Goal: Navigation & Orientation: Find specific page/section

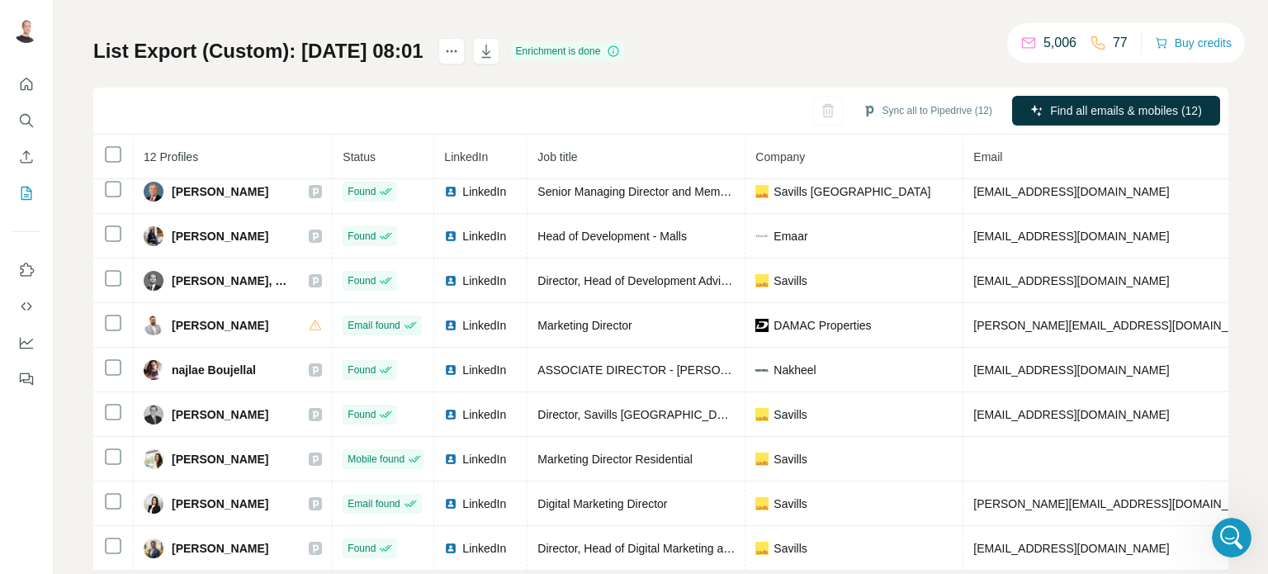
scroll to position [557, 0]
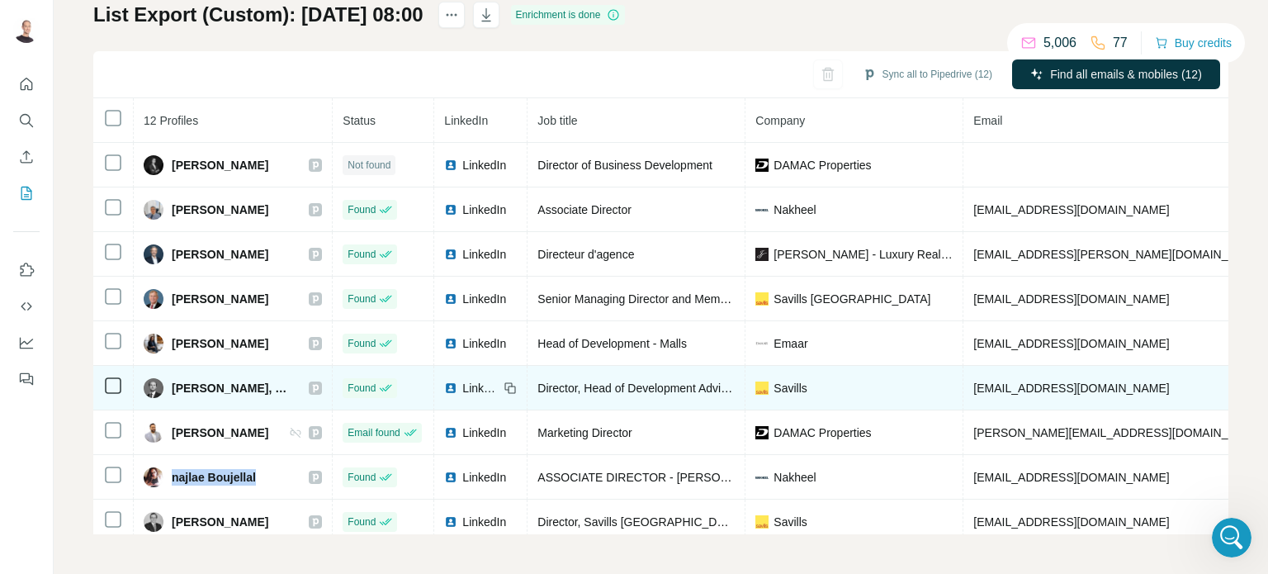
scroll to position [148, 0]
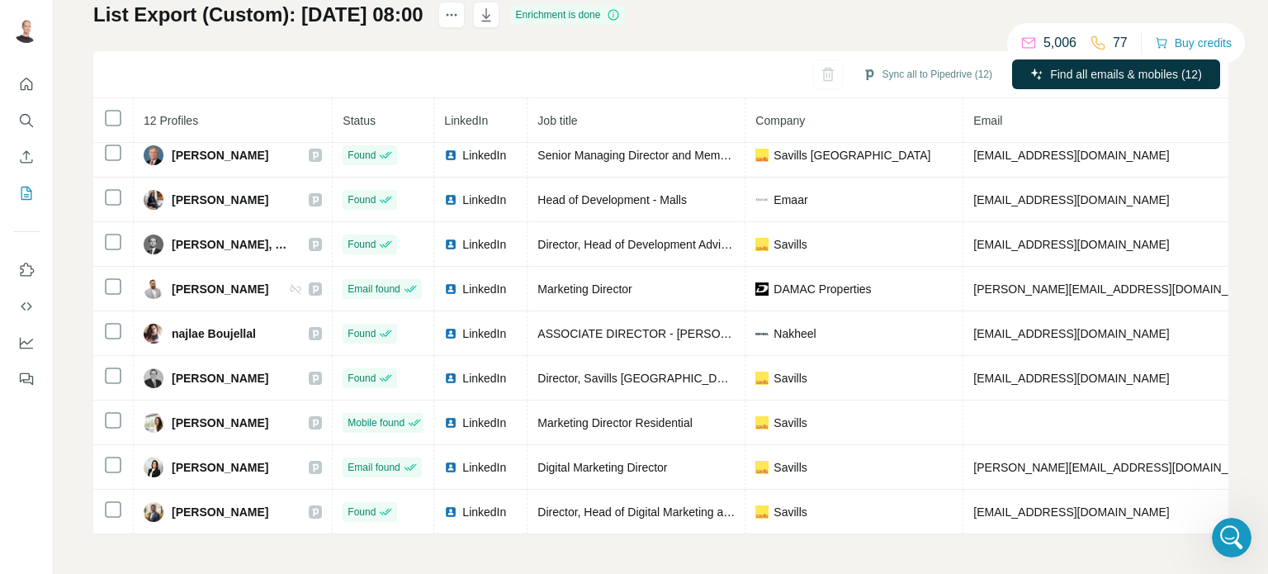
click at [224, 536] on div "My lists / List Export (Custom): 19/08/2025 08:00 5,006 77 Buy credits List Exp…" at bounding box center [661, 287] width 1214 height 574
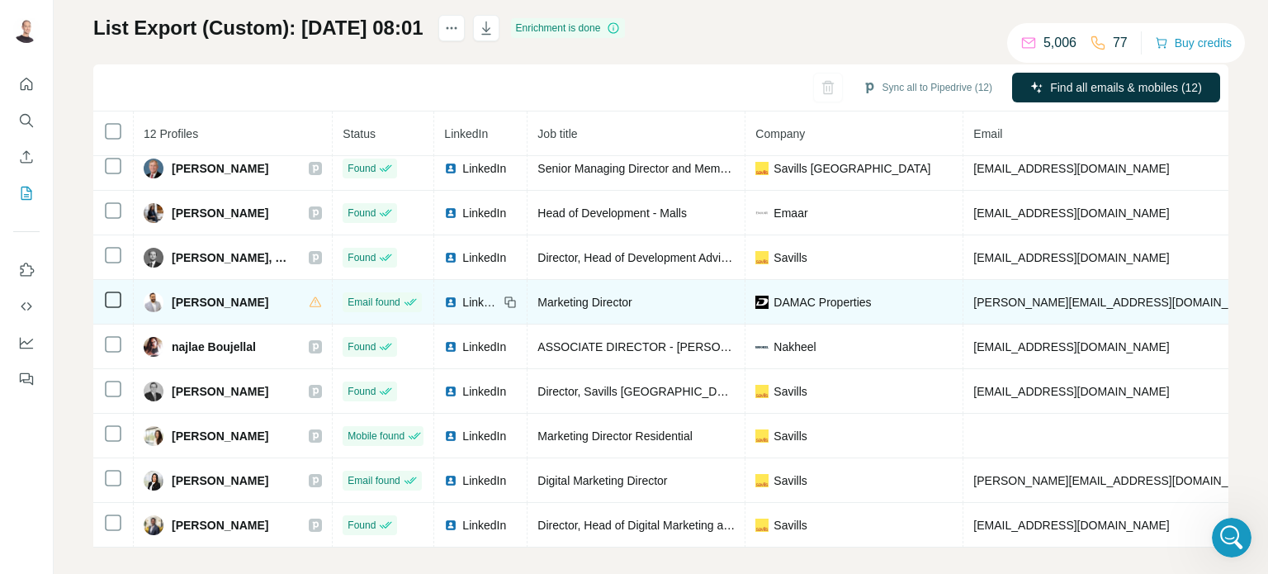
scroll to position [119, 0]
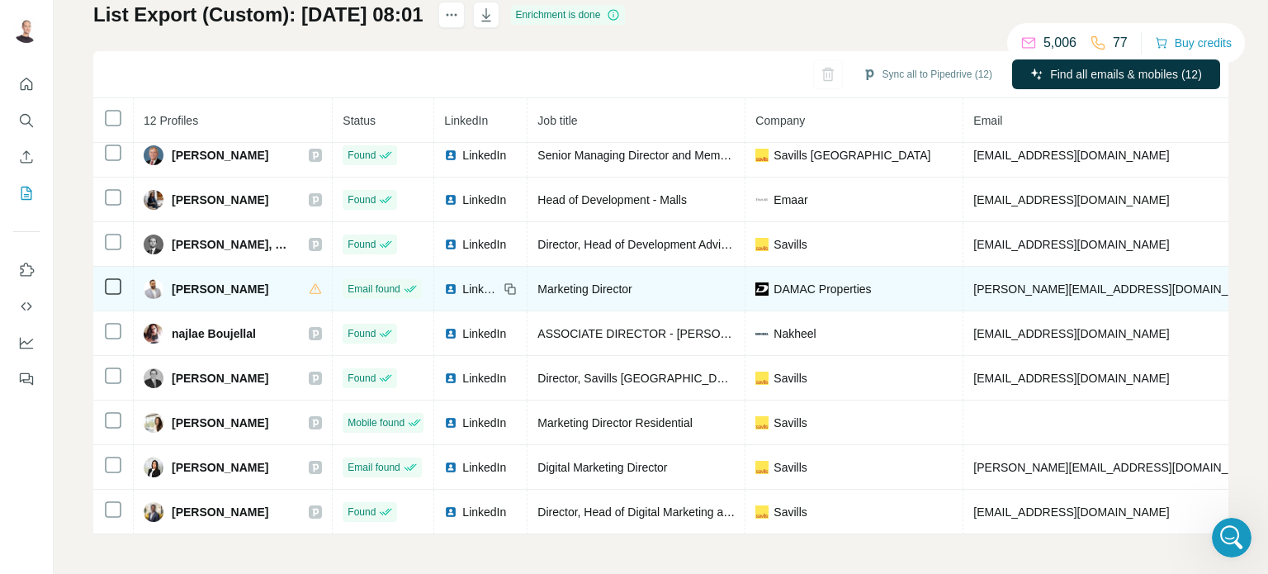
click at [231, 281] on span "Muhammad Abid" at bounding box center [220, 289] width 97 height 17
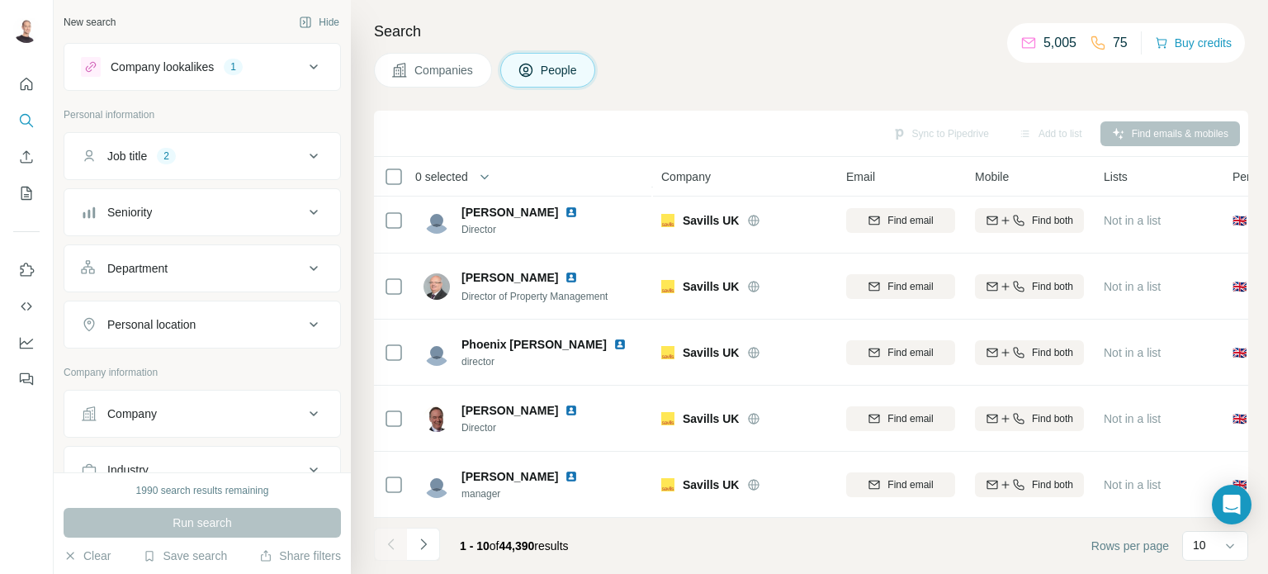
scroll to position [347, 0]
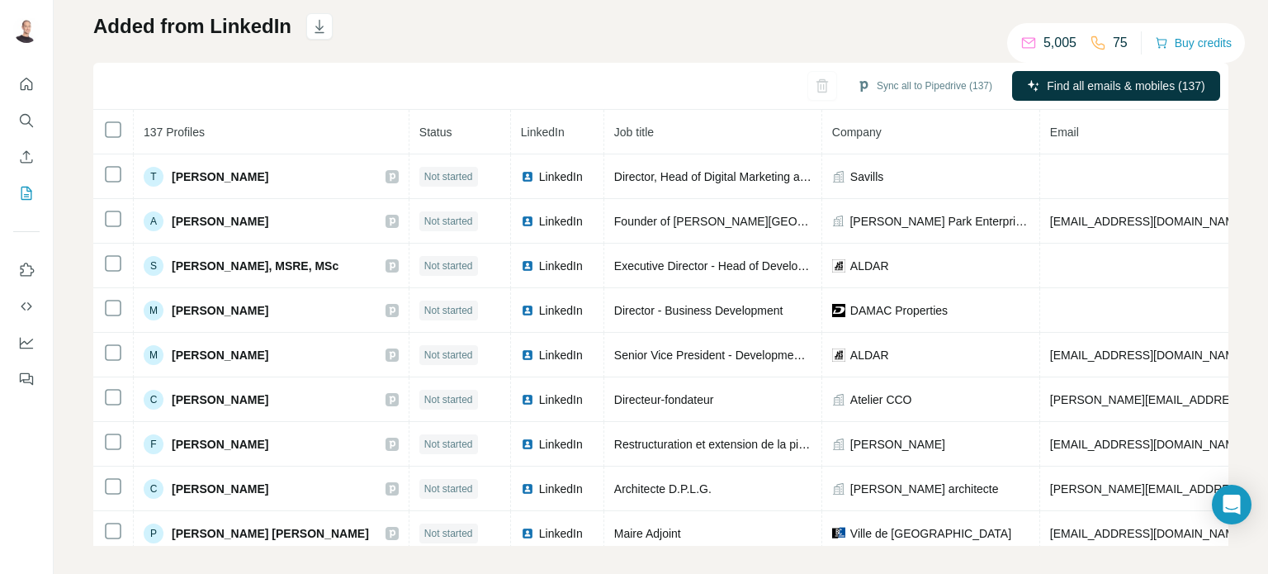
scroll to position [119, 0]
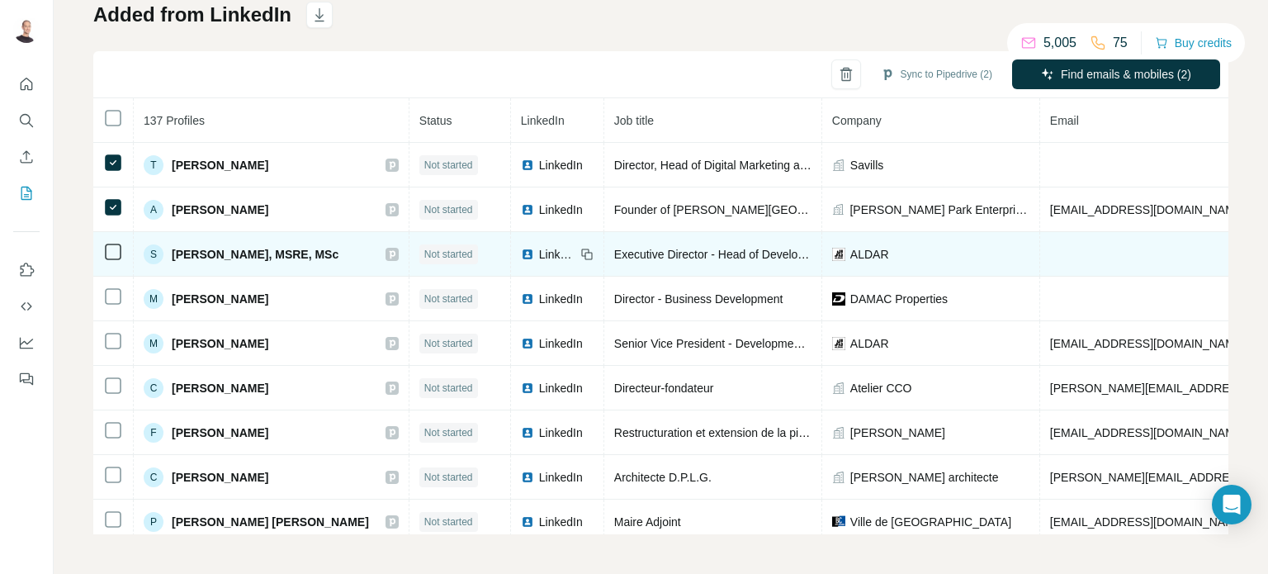
click at [112, 238] on td at bounding box center [113, 254] width 40 height 45
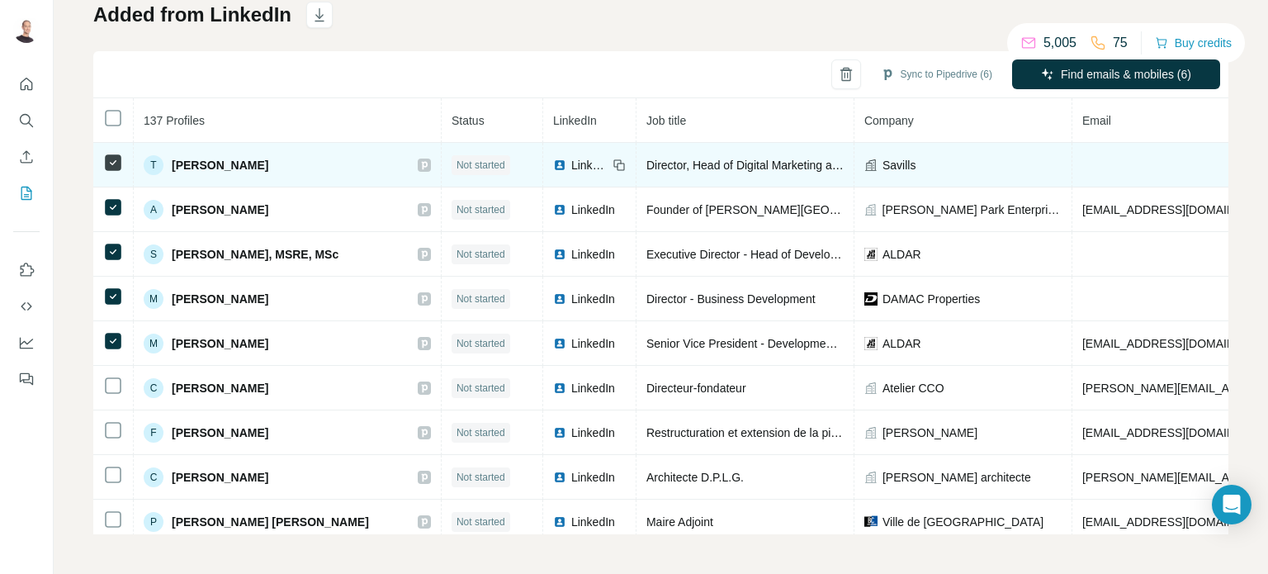
scroll to position [0, 0]
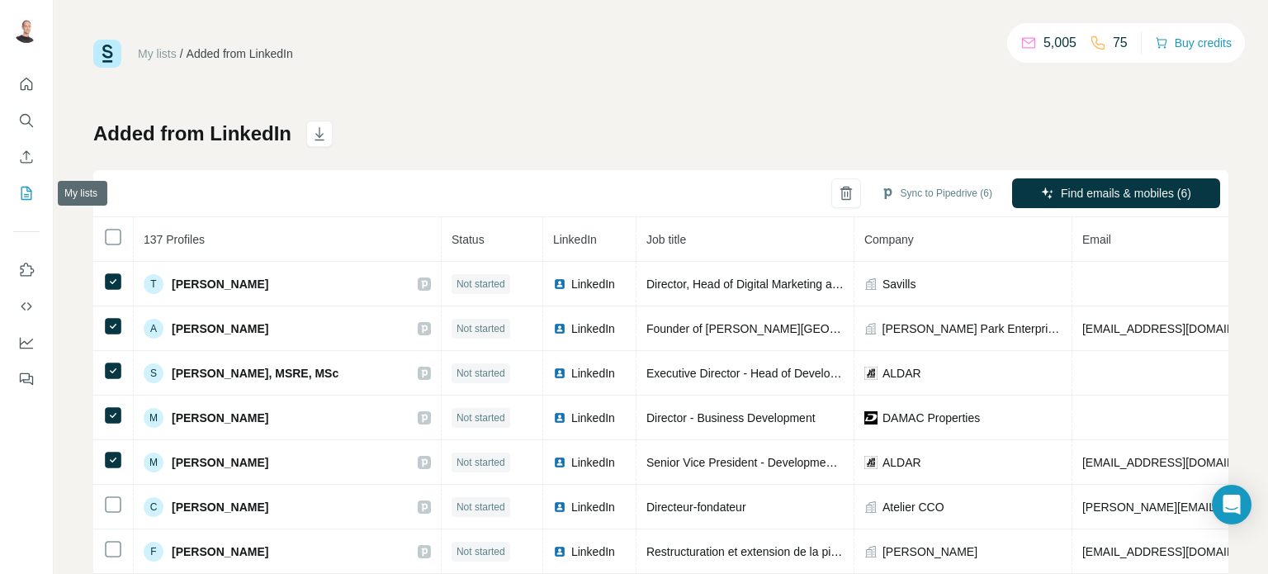
click at [17, 185] on div "My lists / Added from LinkedIn 5,005 75 Buy credits Added from LinkedIn Sync to…" at bounding box center [634, 287] width 1268 height 574
click at [21, 187] on icon "My lists" at bounding box center [26, 193] width 17 height 17
